Goal: Check status: Check status

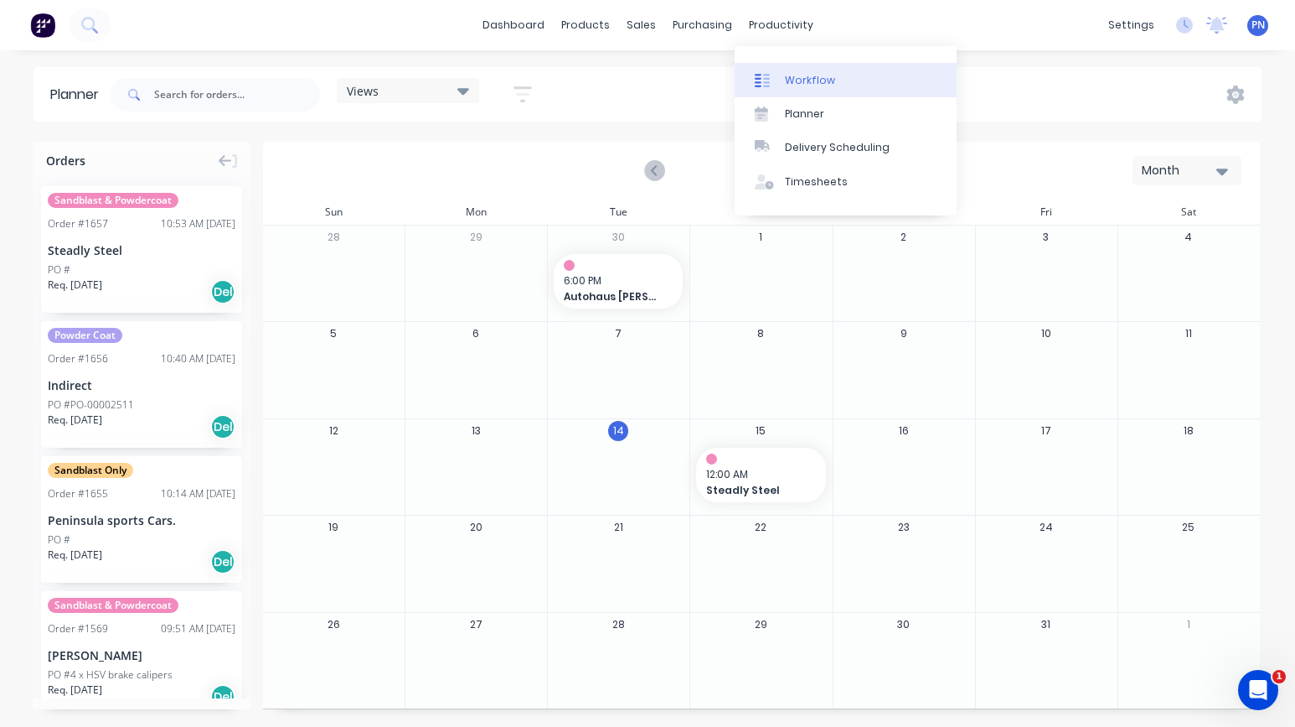
click at [794, 80] on div "Workflow" at bounding box center [810, 80] width 50 height 15
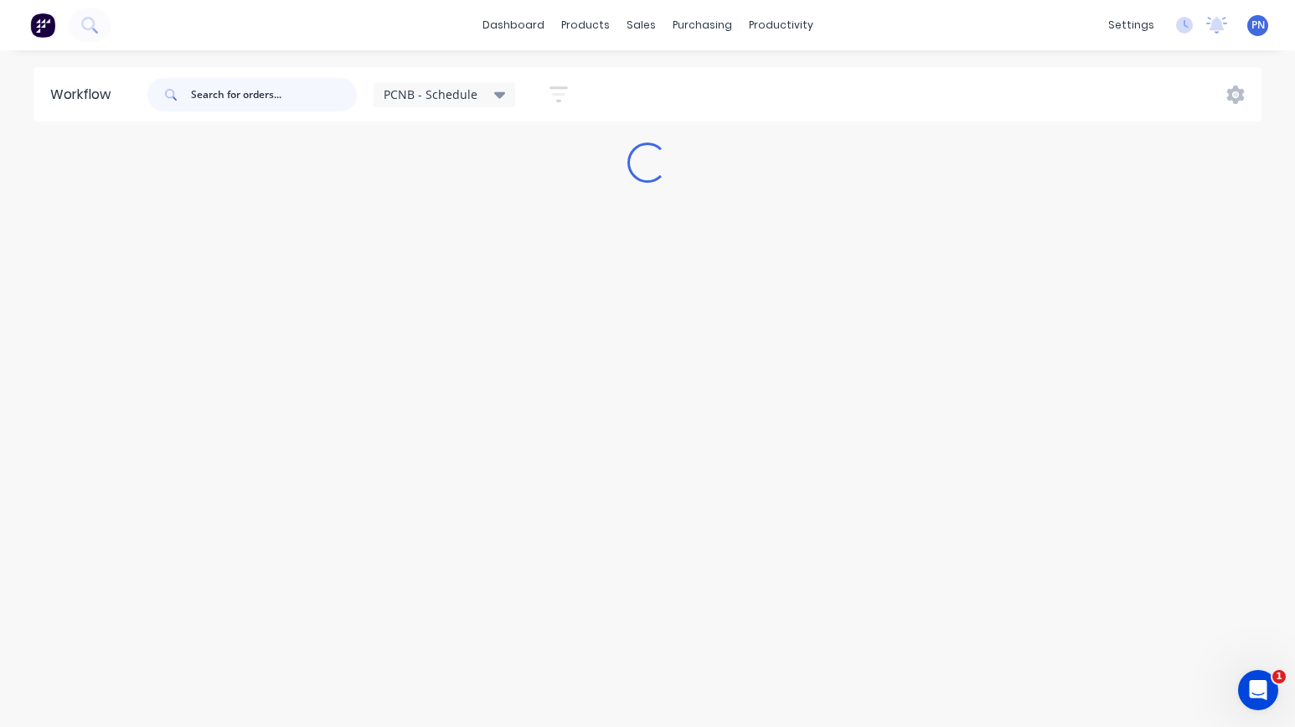
click at [239, 96] on input "text" at bounding box center [274, 95] width 166 height 34
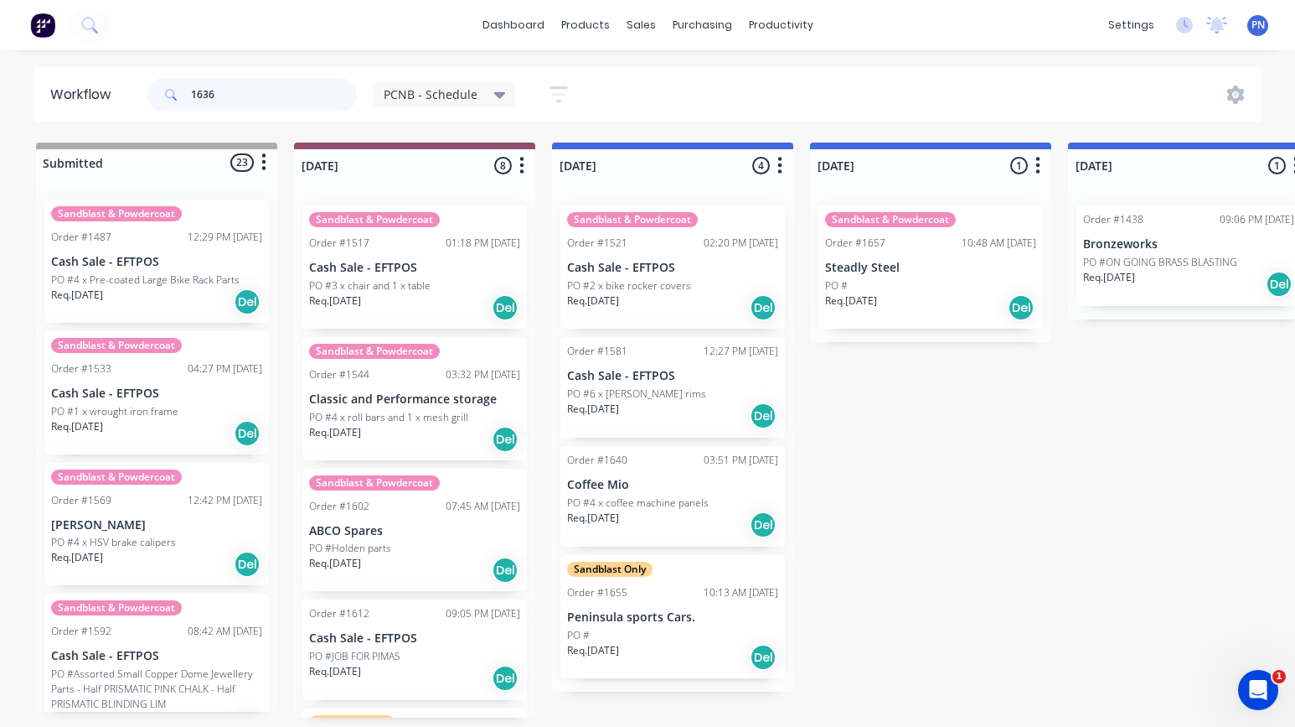
click at [278, 95] on input "1636" at bounding box center [274, 95] width 166 height 34
type input "1636"
click at [240, 96] on input "1636" at bounding box center [274, 95] width 166 height 34
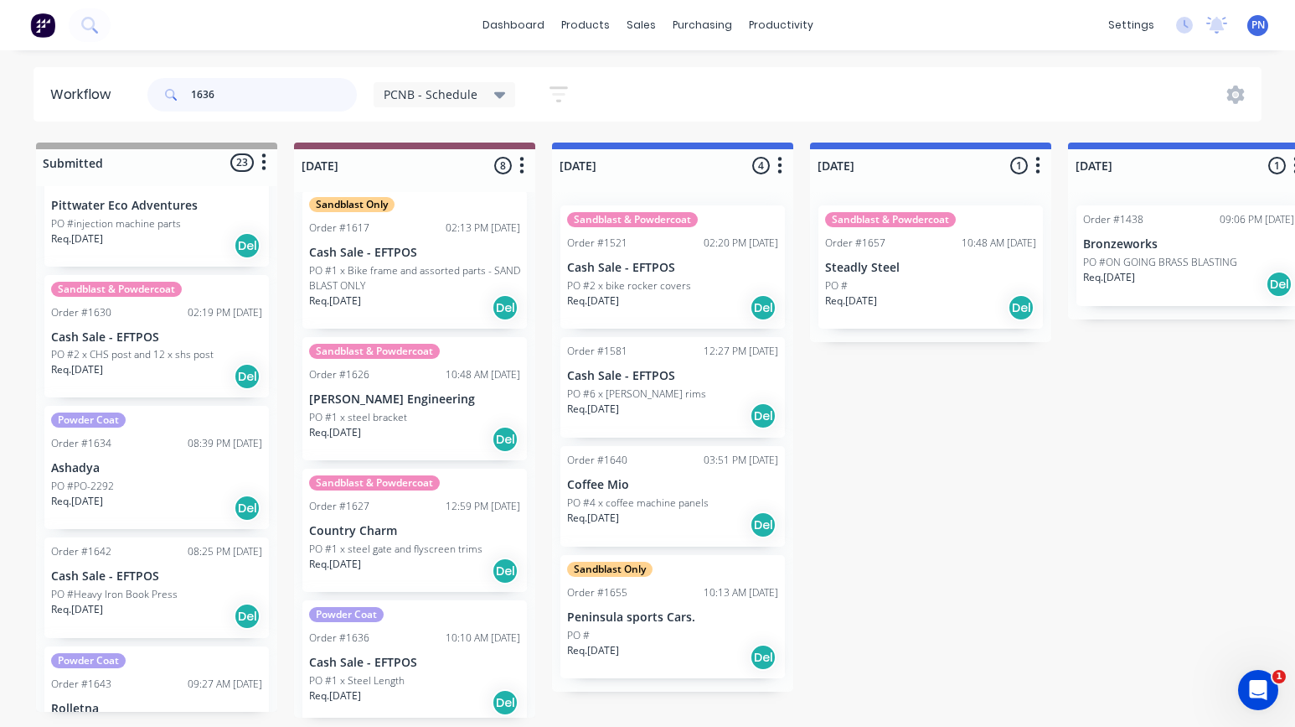
scroll to position [536, 0]
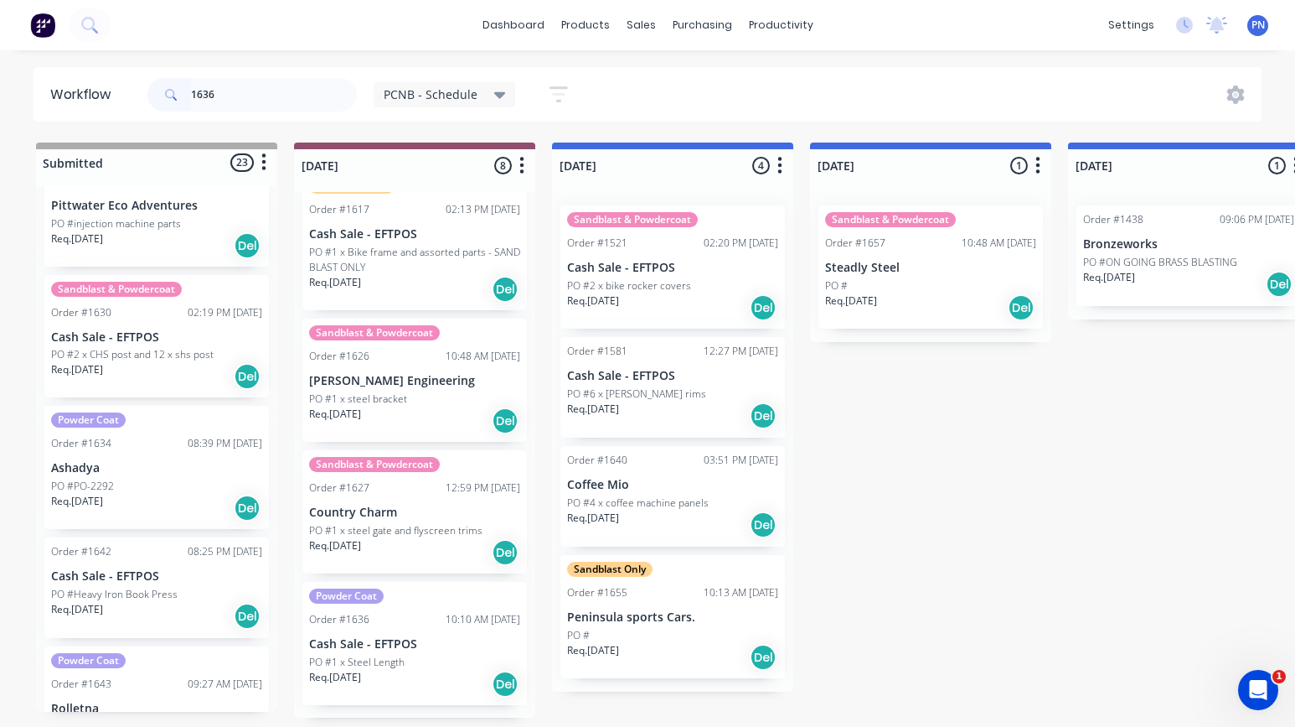
click at [398, 618] on div "Order #1636 10:10 AM [DATE]" at bounding box center [414, 619] width 211 height 15
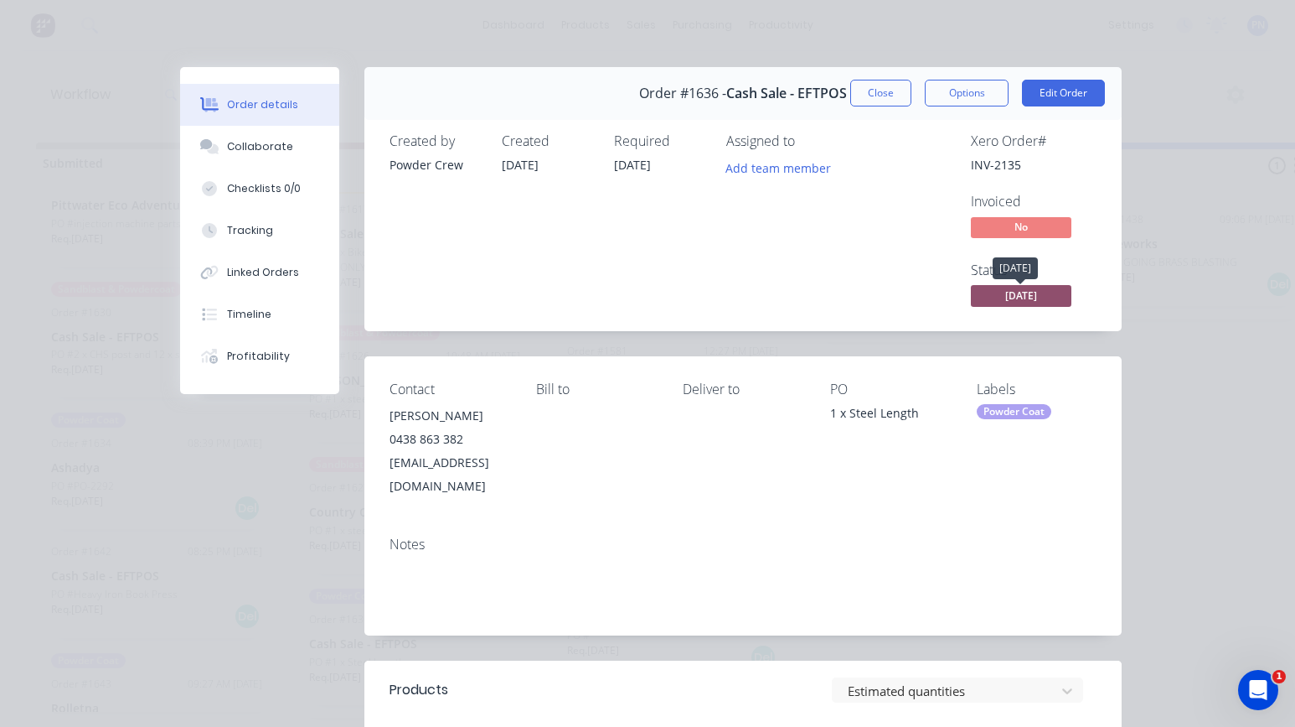
click at [1029, 292] on span "[DATE]" at bounding box center [1021, 295] width 101 height 21
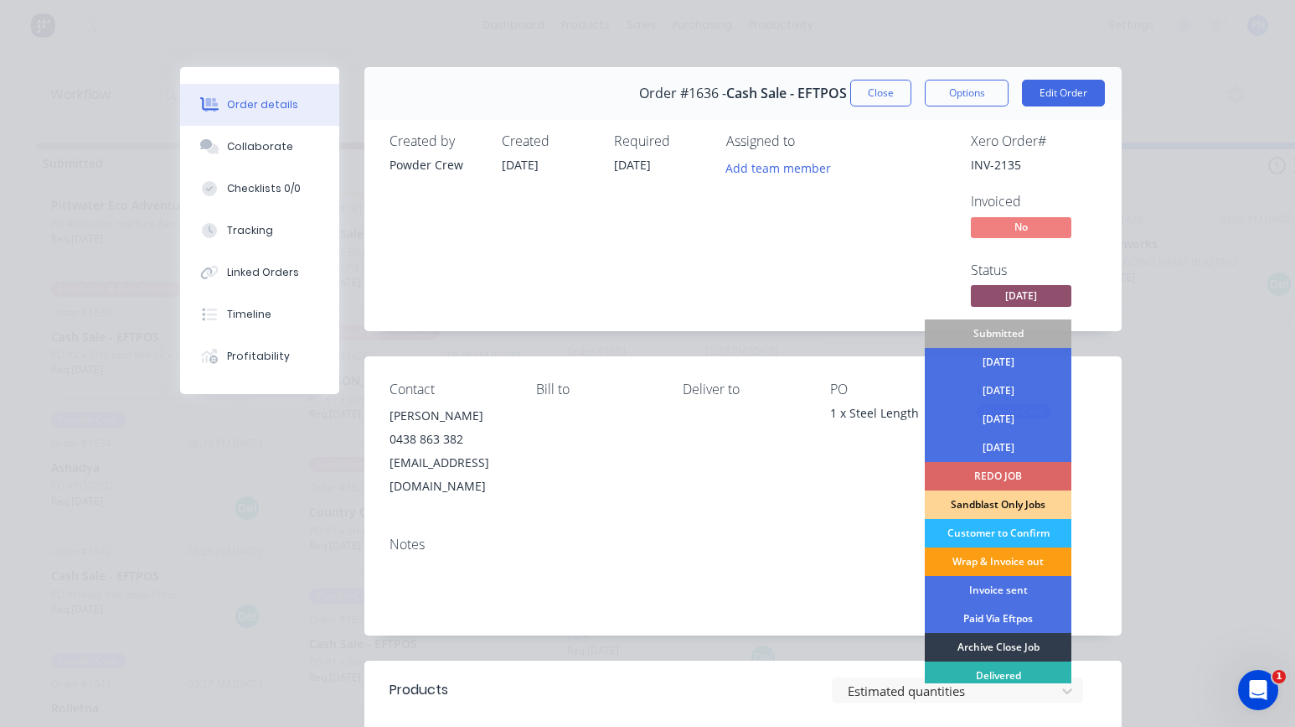
click at [995, 561] on div "Wrap & Invoice out" at bounding box center [998, 561] width 147 height 28
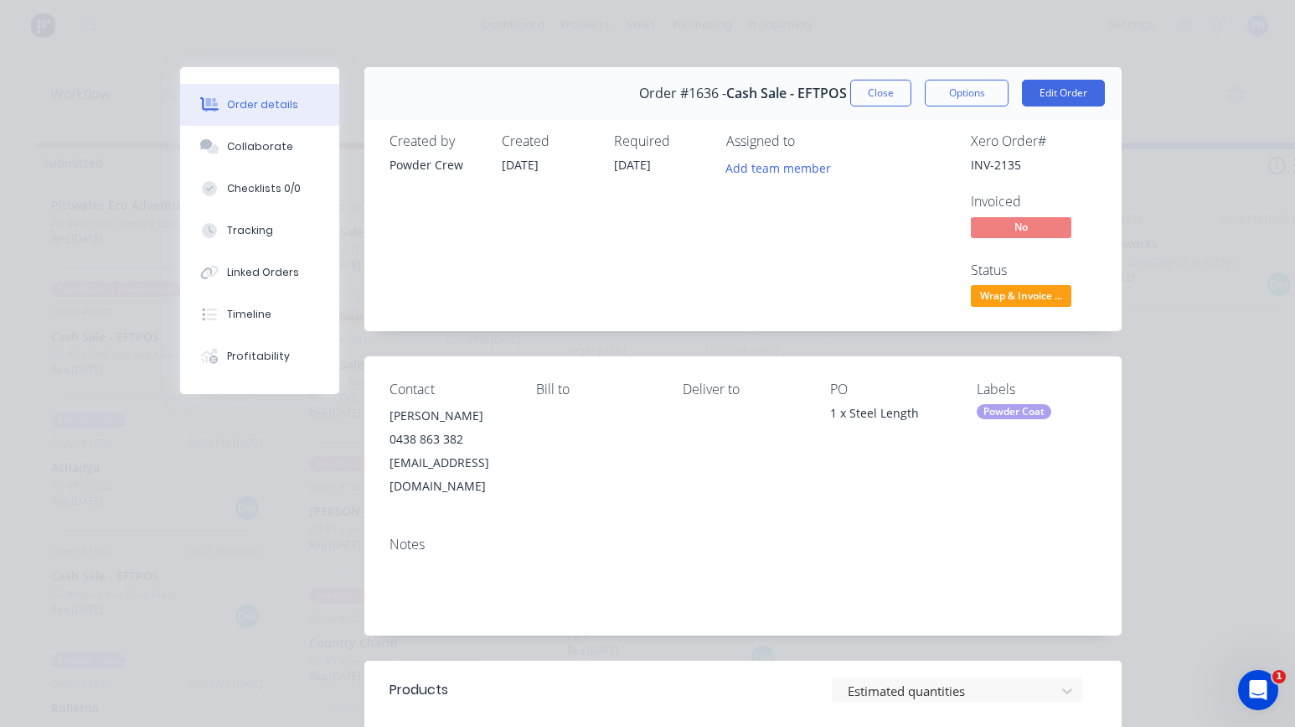
scroll to position [406, 0]
click at [887, 97] on button "Close" at bounding box center [881, 93] width 61 height 27
